Goal: Information Seeking & Learning: Learn about a topic

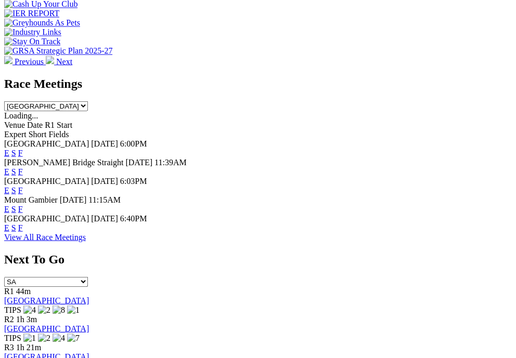
scroll to position [461, 2]
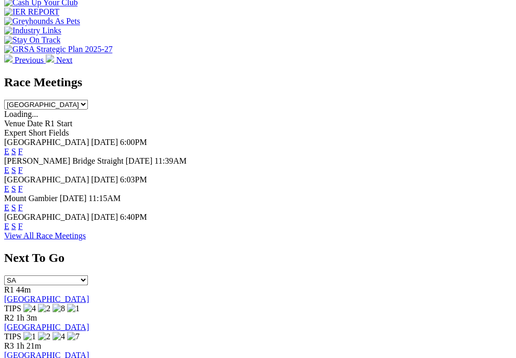
click at [9, 184] on link "E" at bounding box center [6, 188] width 5 height 9
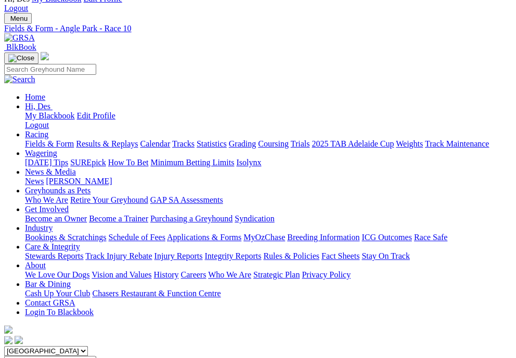
scroll to position [39, 0]
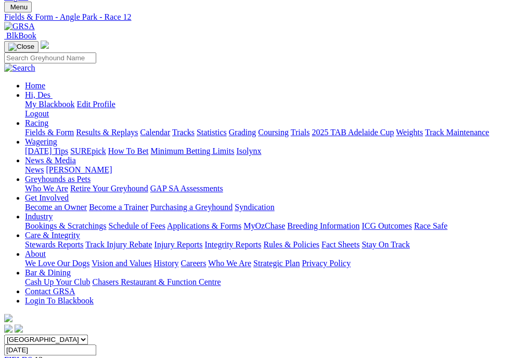
scroll to position [57, 0]
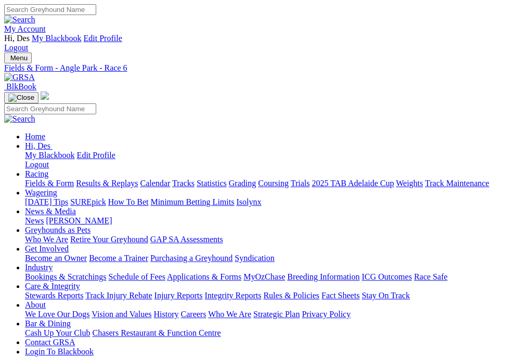
click at [183, 63] on div "Fields & Form - Angle Park - Race 5" at bounding box center [257, 67] width 507 height 9
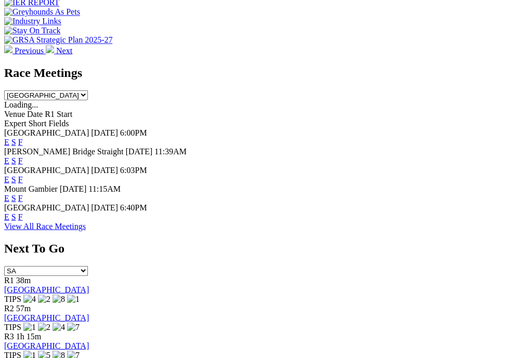
scroll to position [494, 0]
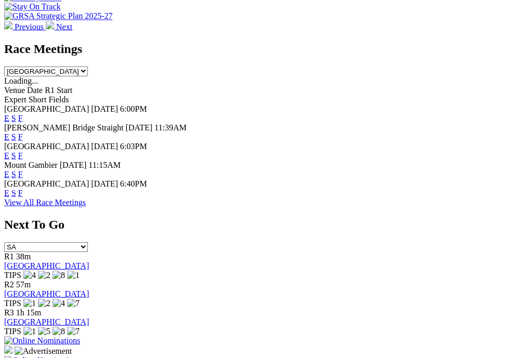
click at [23, 197] on span "F" at bounding box center [20, 192] width 5 height 9
click at [23, 151] on link "F" at bounding box center [20, 155] width 5 height 9
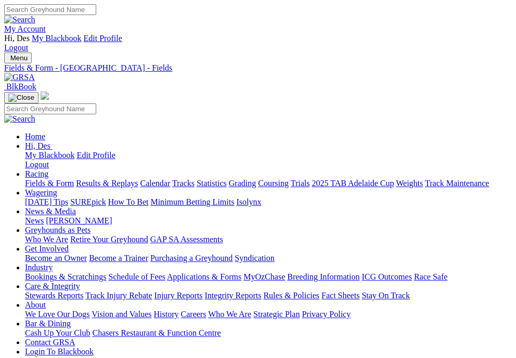
click at [215, 63] on div "Fields & Form - [GEOGRAPHIC_DATA] - Fields" at bounding box center [257, 67] width 507 height 9
